Goal: Task Accomplishment & Management: Use online tool/utility

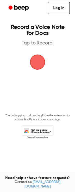
click at [39, 62] on span "button" at bounding box center [37, 62] width 24 height 24
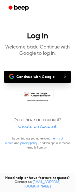
click at [38, 125] on link "Create an Account" at bounding box center [37, 127] width 65 height 7
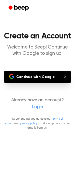
click at [42, 80] on button "Continue with Google" at bounding box center [37, 77] width 67 height 12
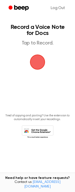
click at [40, 63] on span "button" at bounding box center [38, 62] width 14 height 14
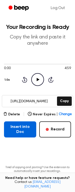
click at [17, 133] on button "Insert into Doc" at bounding box center [20, 129] width 32 height 16
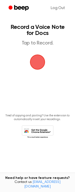
click at [36, 64] on span "button" at bounding box center [38, 62] width 16 height 16
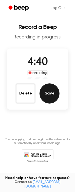
click at [44, 93] on button "Save" at bounding box center [50, 93] width 20 height 20
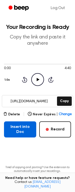
click at [28, 129] on button "Insert into Doc" at bounding box center [20, 129] width 32 height 16
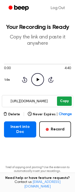
click at [68, 98] on button "Copy" at bounding box center [64, 100] width 15 height 9
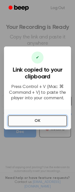
click at [42, 125] on button "OK" at bounding box center [37, 120] width 59 height 11
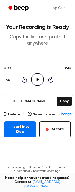
click at [14, 6] on icon "Beep" at bounding box center [19, 7] width 21 height 7
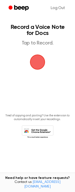
click at [39, 61] on span "button" at bounding box center [38, 62] width 14 height 14
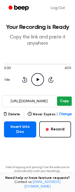
click at [67, 98] on button "Copy" at bounding box center [64, 100] width 15 height 9
drag, startPoint x: 50, startPoint y: 102, endPoint x: 8, endPoint y: 100, distance: 42.7
click at [8, 100] on input "[URL][DOMAIN_NAME]" at bounding box center [29, 100] width 54 height 11
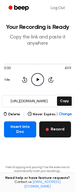
click at [47, 133] on button "Record" at bounding box center [55, 129] width 32 height 16
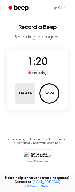
click at [26, 93] on button "Delete" at bounding box center [26, 93] width 20 height 20
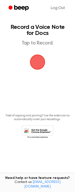
click at [38, 61] on span "button" at bounding box center [38, 62] width 14 height 14
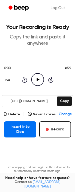
click at [31, 104] on input "https://beep.audio/qx7lOA0" at bounding box center [29, 100] width 54 height 11
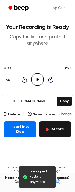
click at [56, 128] on button "Record" at bounding box center [55, 129] width 32 height 16
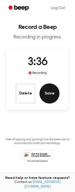
click at [51, 97] on button "Save" at bounding box center [50, 93] width 20 height 20
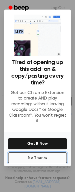
click at [49, 156] on button "No Thanks" at bounding box center [37, 157] width 59 height 11
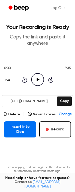
click at [43, 102] on input "https://beep.audio/Sq0GQuf" at bounding box center [29, 100] width 54 height 11
click at [63, 102] on button "Copy" at bounding box center [64, 100] width 15 height 9
